Goal: Transaction & Acquisition: Download file/media

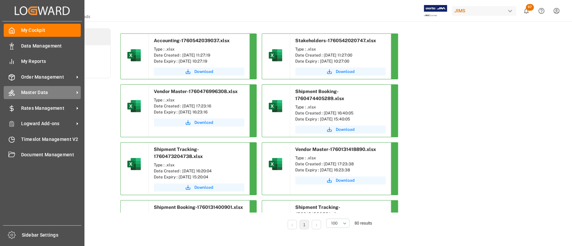
click at [29, 92] on span "Master Data" at bounding box center [47, 92] width 53 height 7
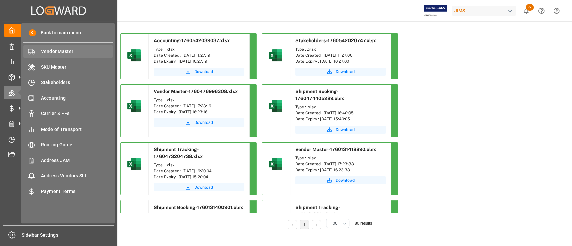
click at [61, 52] on span "Vendor Master" at bounding box center [77, 51] width 72 height 7
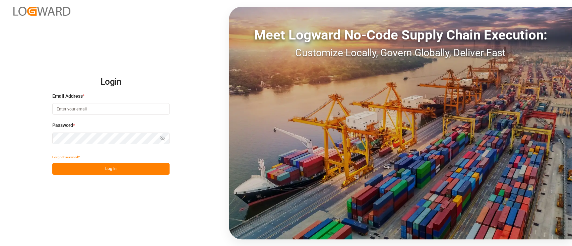
type input "hamid.rezaei@jamindustries.com"
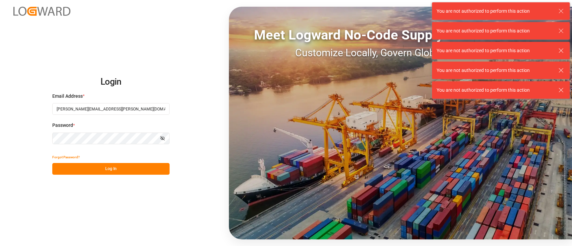
click at [116, 166] on button "Log In" at bounding box center [110, 169] width 117 height 12
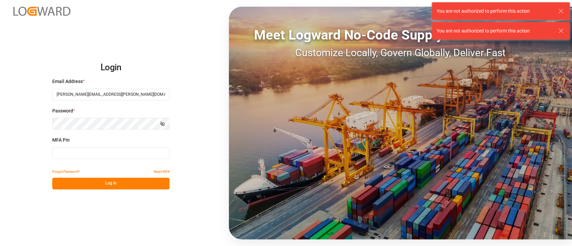
click at [123, 154] on input at bounding box center [110, 153] width 117 height 12
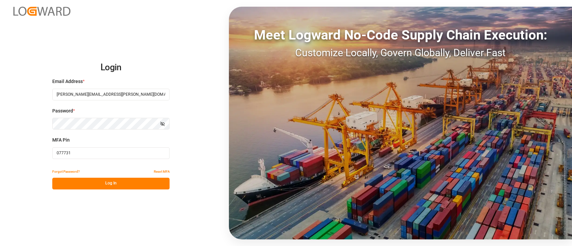
type input "077731"
click at [115, 182] on button "Log In" at bounding box center [110, 184] width 117 height 12
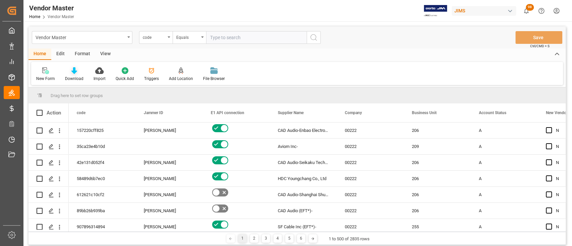
click at [74, 74] on icon at bounding box center [74, 70] width 6 height 7
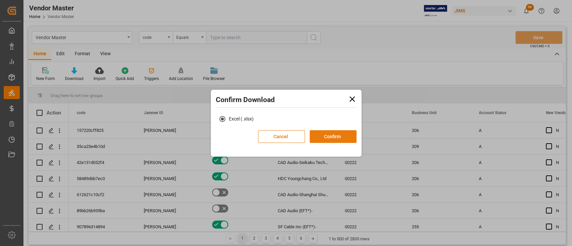
click at [326, 135] on button "Confirm" at bounding box center [332, 136] width 47 height 13
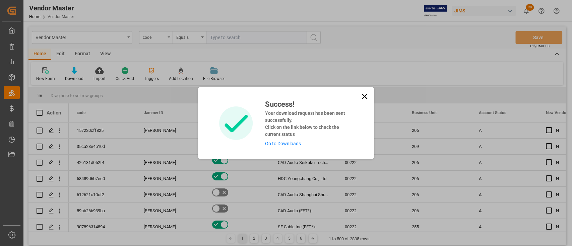
click at [285, 144] on link "Go to Downloads" at bounding box center [283, 143] width 36 height 5
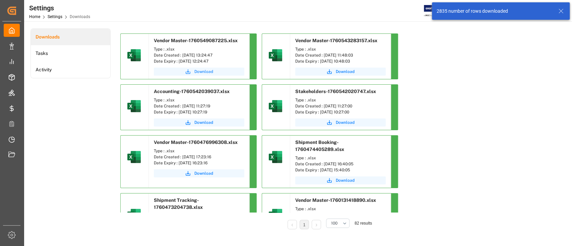
click at [204, 70] on span "Download" at bounding box center [203, 72] width 19 height 6
